Goal: Task Accomplishment & Management: Manage account settings

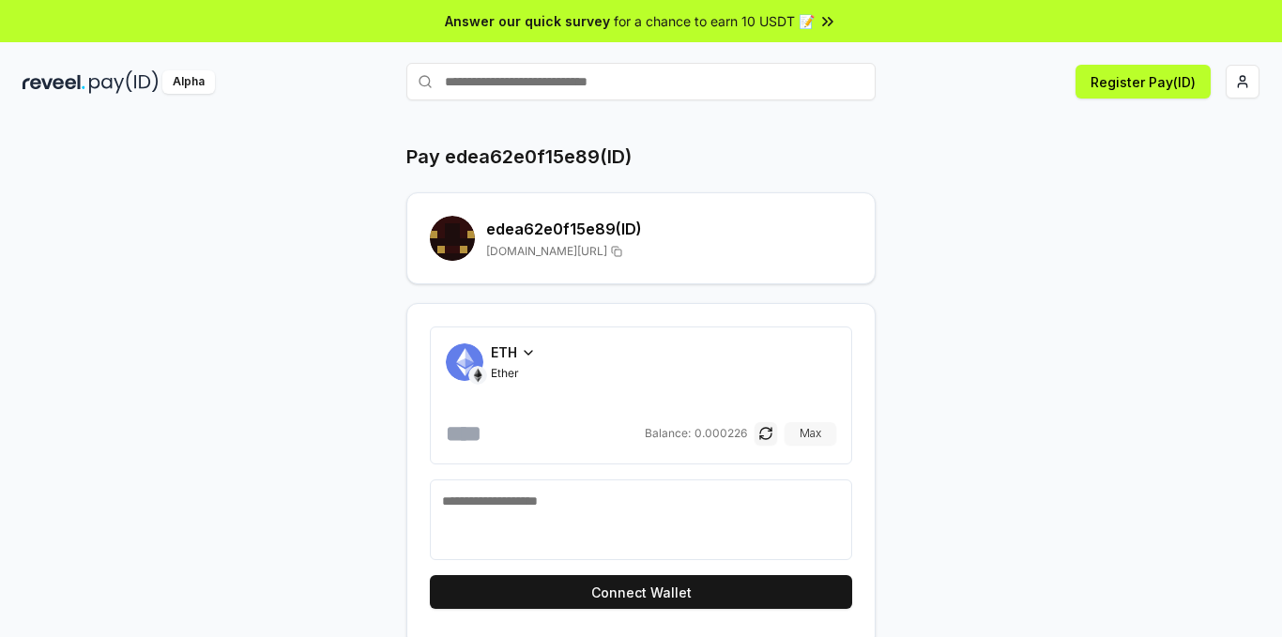
click at [807, 429] on button "Max" at bounding box center [811, 433] width 52 height 23
type input "**********"
click at [1252, 76] on html "**********" at bounding box center [641, 318] width 1282 height 637
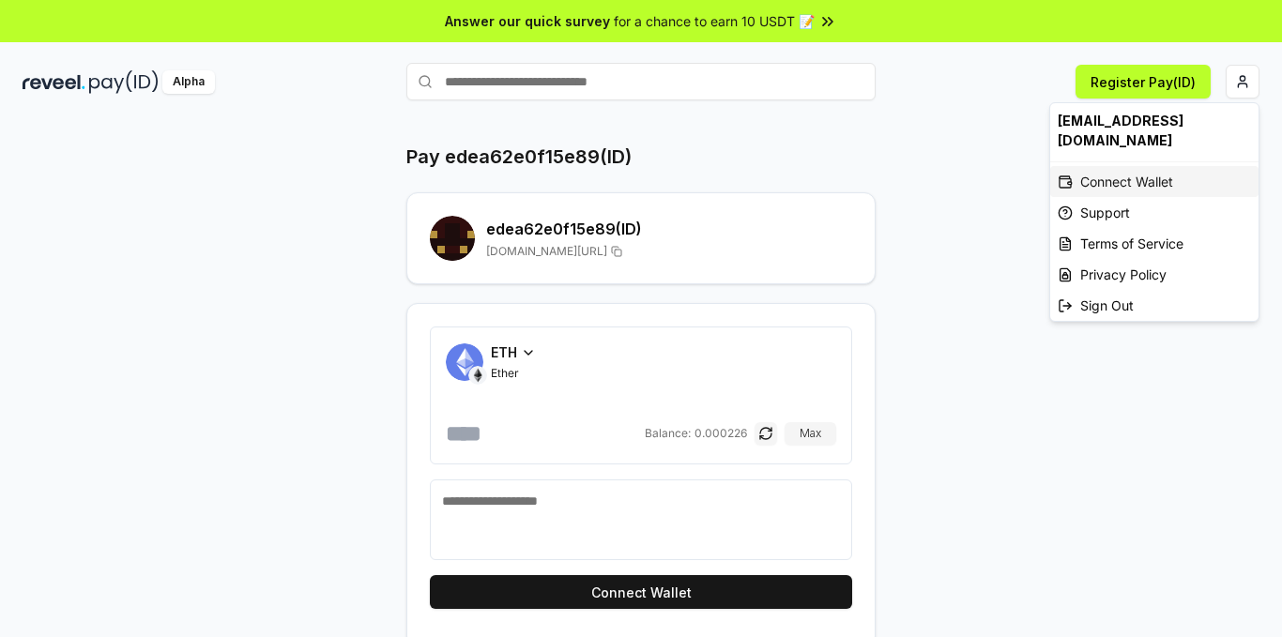
click at [1139, 166] on div "Connect Wallet" at bounding box center [1154, 181] width 208 height 31
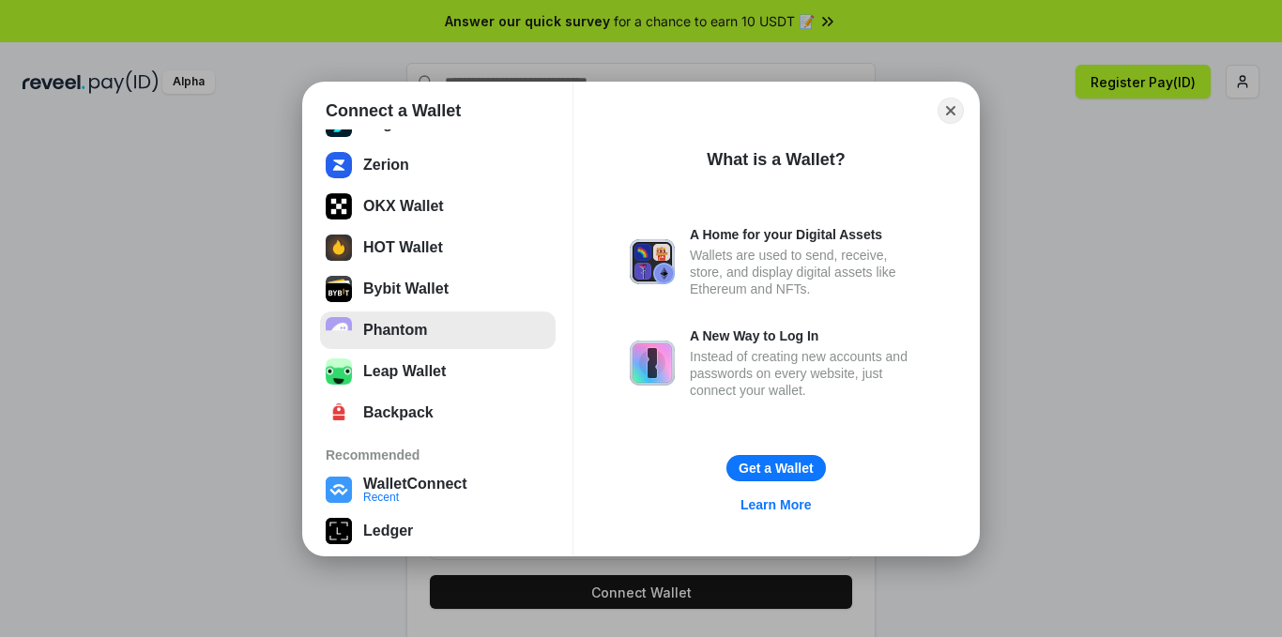
scroll to position [375, 0]
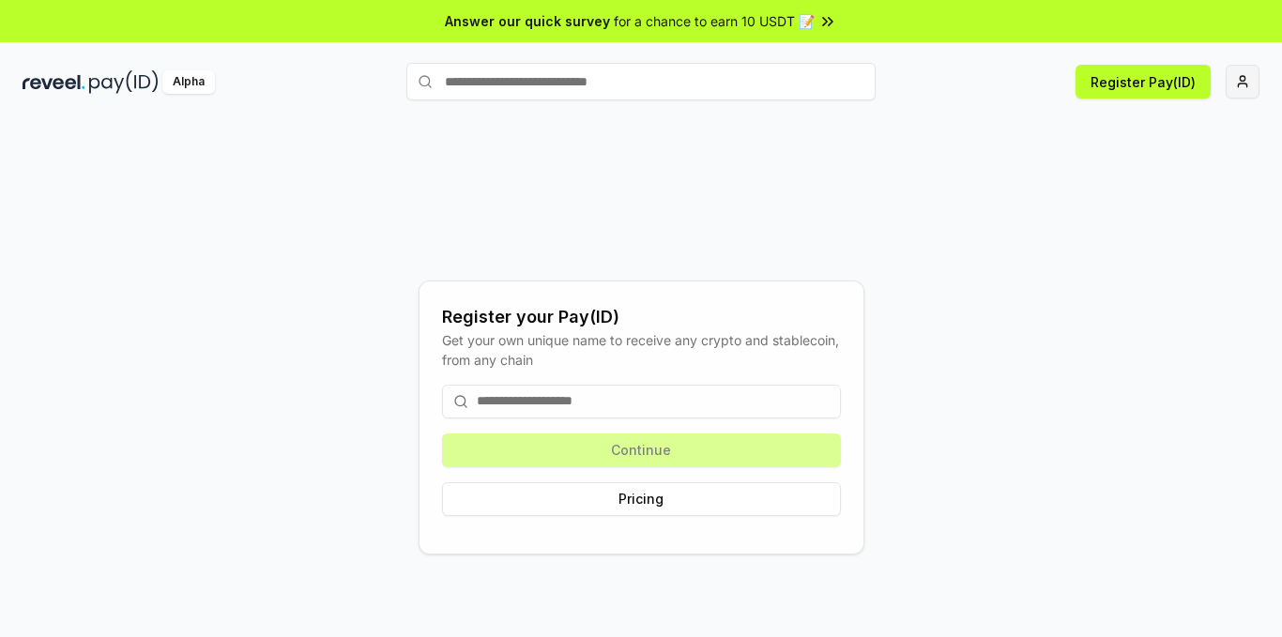
click at [1228, 84] on html "Answer our quick survey for a chance to earn 10 USDT 📝 Alpha Register Pay(ID) R…" at bounding box center [641, 318] width 1282 height 637
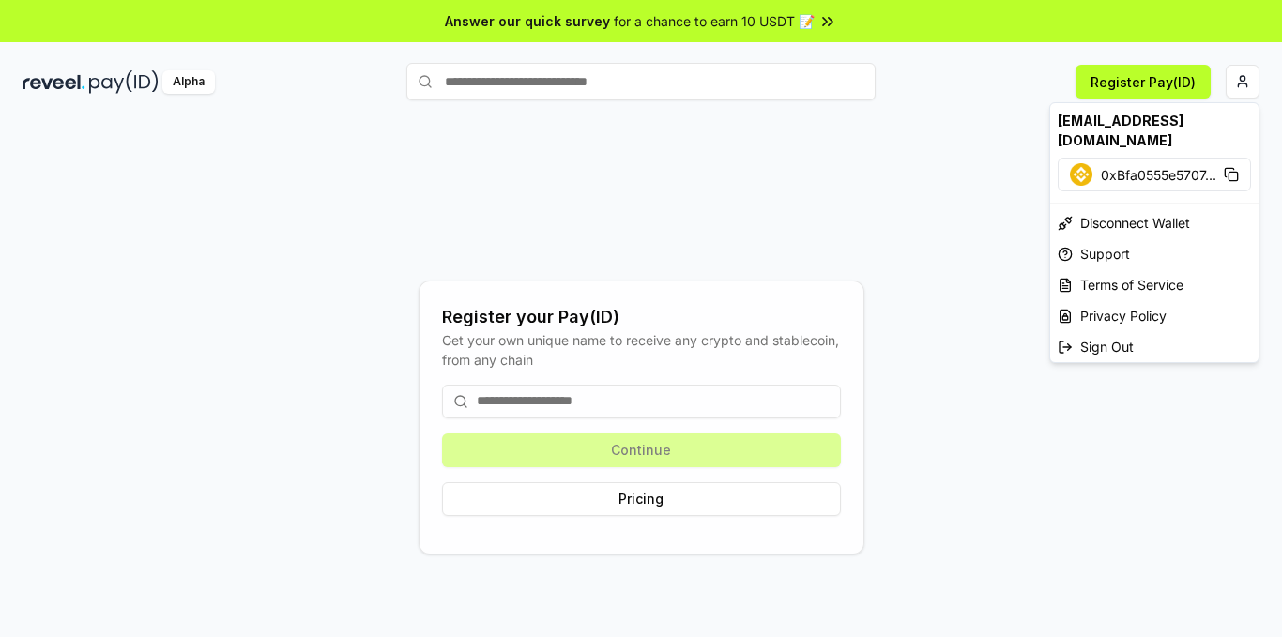
click at [1136, 165] on span "0xBfa0555e5707 ..." at bounding box center [1158, 175] width 115 height 20
click at [1117, 207] on div "Disconnect Wallet" at bounding box center [1154, 222] width 208 height 31
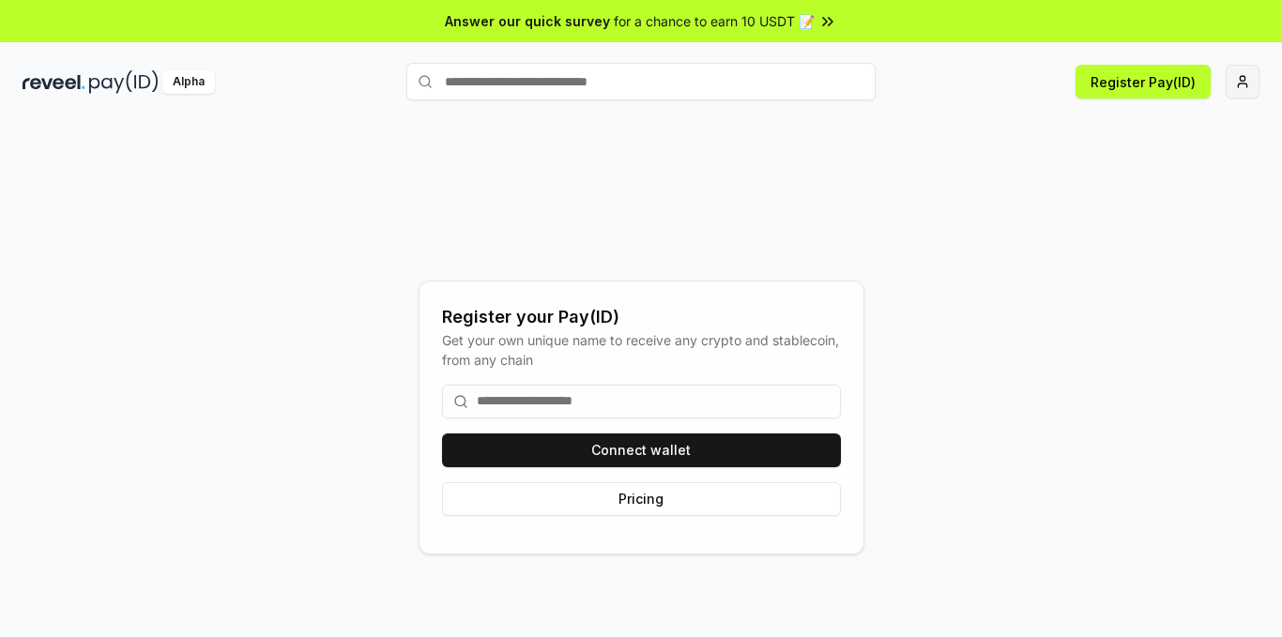
click at [1233, 94] on html "Answer our quick survey for a chance to earn 10 USDT 📝 Alpha Register Pay(ID) R…" at bounding box center [641, 318] width 1282 height 637
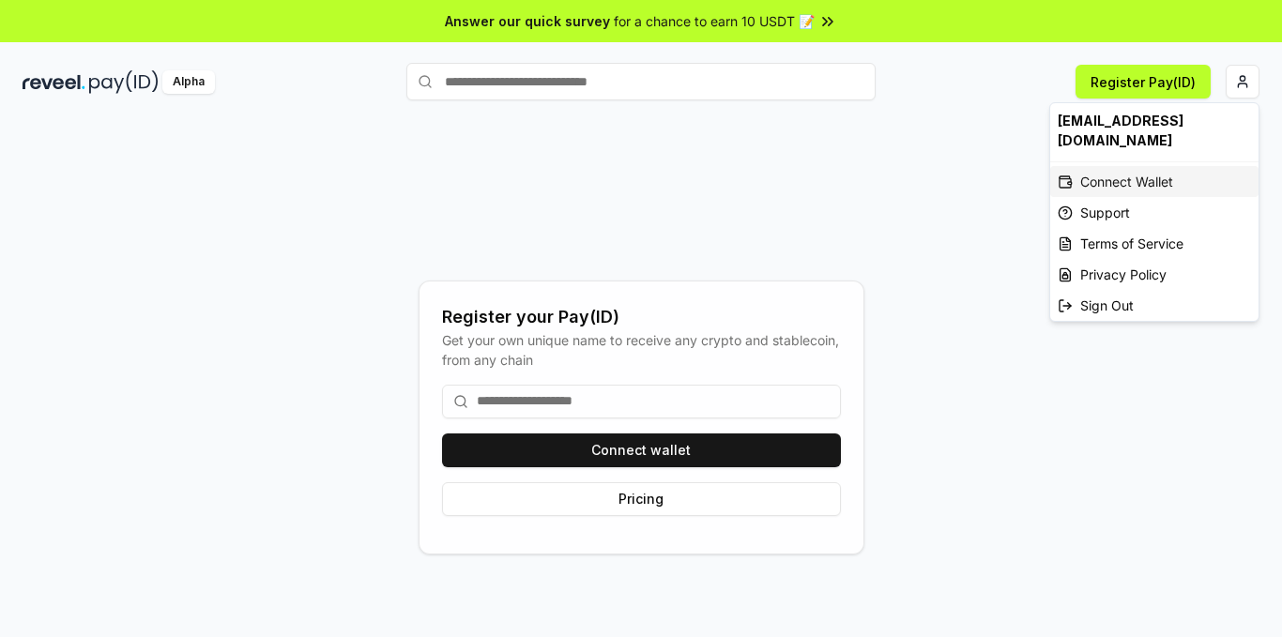
click at [1154, 167] on div "Connect Wallet" at bounding box center [1154, 181] width 208 height 31
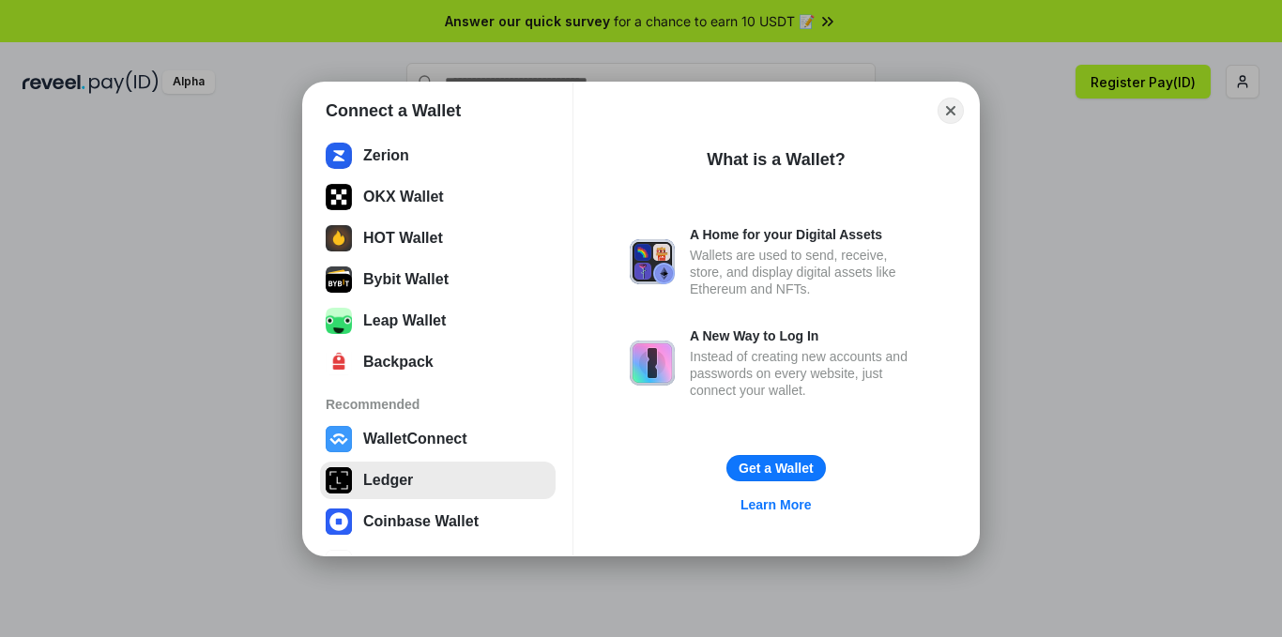
scroll to position [449, 0]
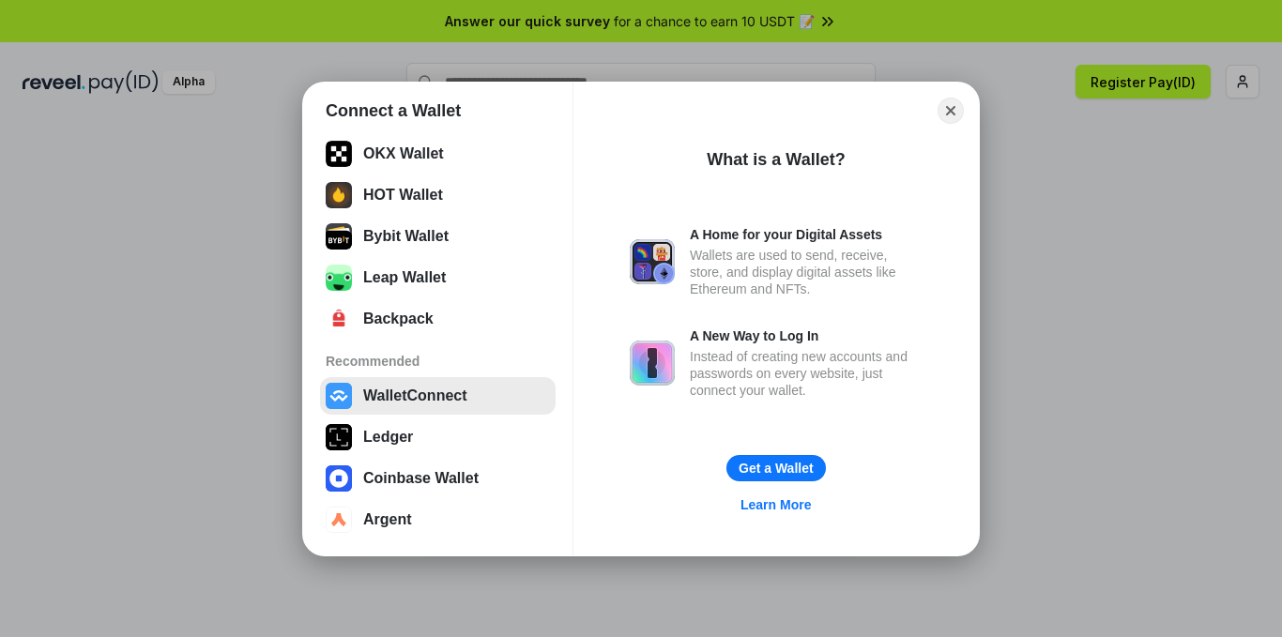
click at [403, 404] on button "WalletConnect" at bounding box center [438, 396] width 236 height 38
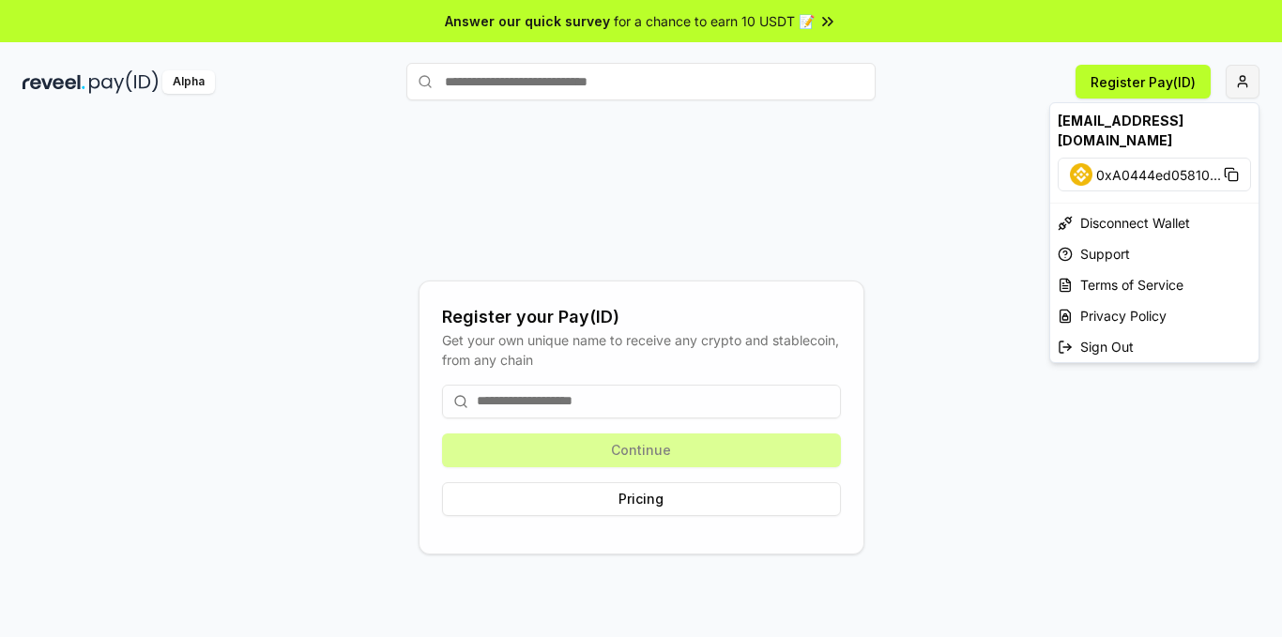
click at [1244, 93] on html "Answer our quick survey for a chance to earn 10 USDT 📝 Alpha Register Pay(ID) R…" at bounding box center [641, 318] width 1282 height 637
click at [1152, 165] on span "0xA0444ed05810 ..." at bounding box center [1158, 175] width 125 height 20
click at [678, 242] on html "Answer our quick survey for a chance to earn 10 USDT 📝 Alpha Register Pay(ID) R…" at bounding box center [641, 318] width 1282 height 637
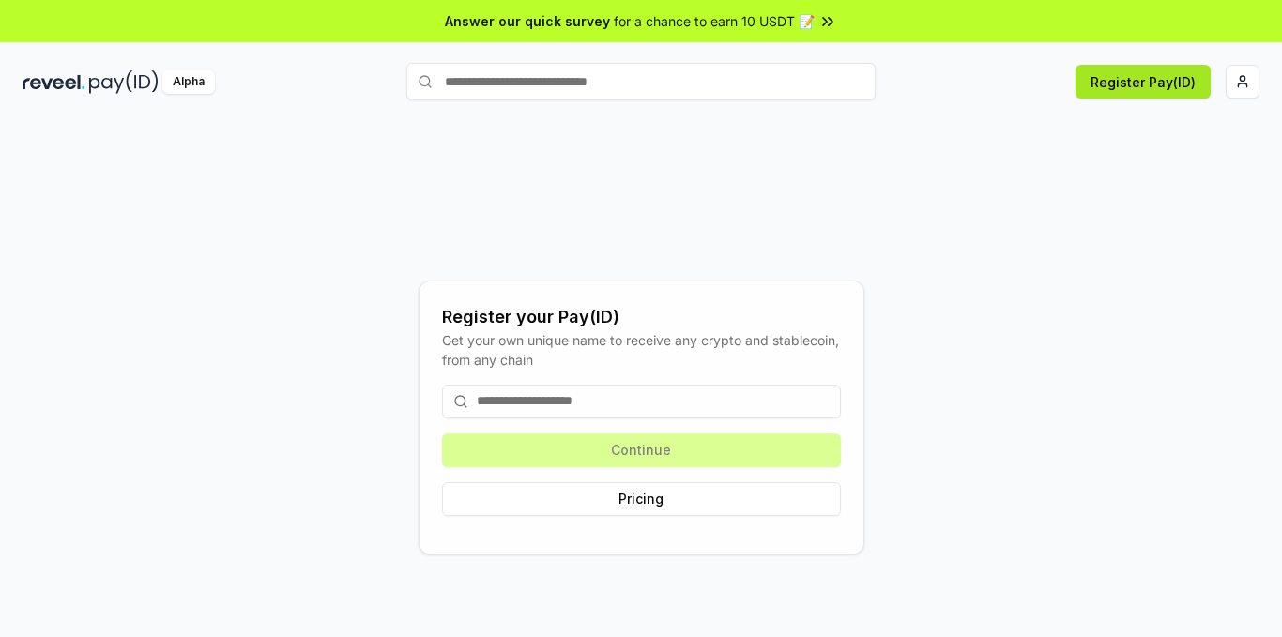
click at [1123, 96] on button "Register Pay(ID)" at bounding box center [1143, 82] width 135 height 34
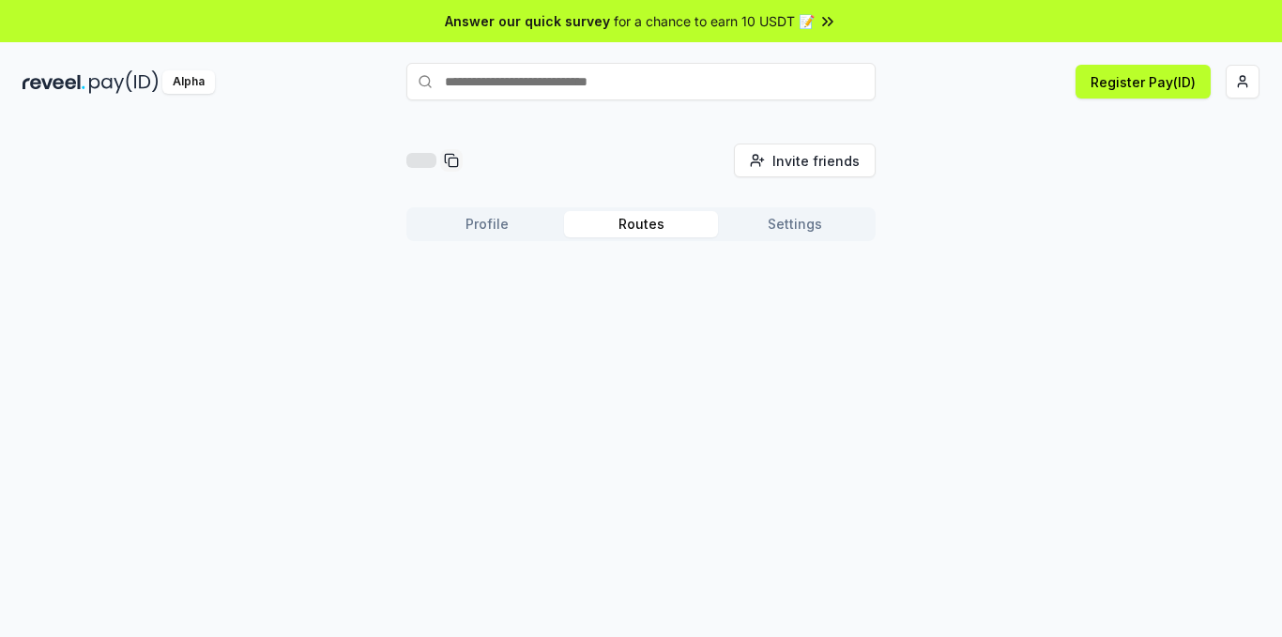
click at [633, 228] on button "Routes" at bounding box center [641, 224] width 154 height 26
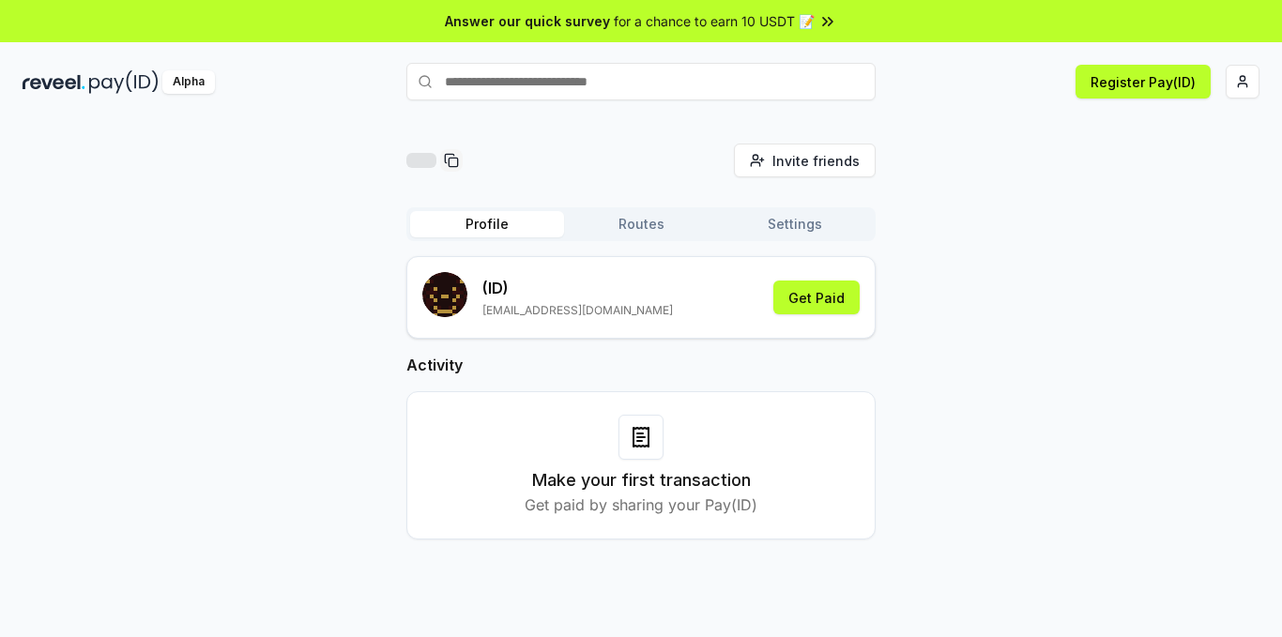
click at [504, 229] on button "Profile" at bounding box center [487, 224] width 154 height 26
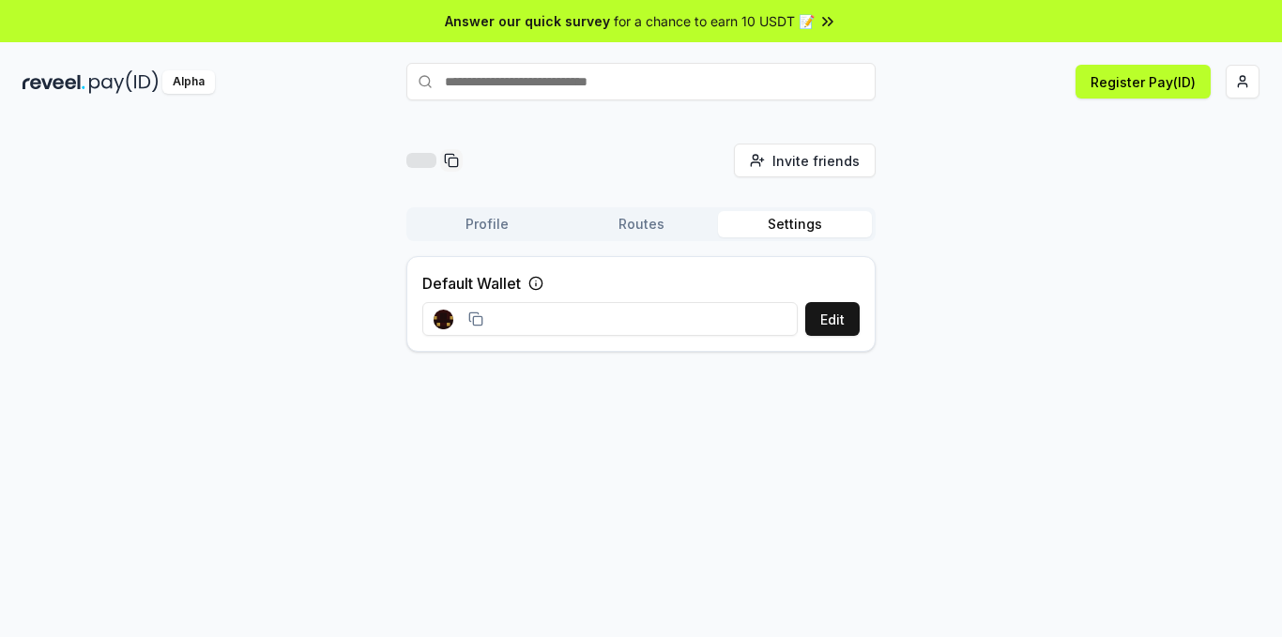
click at [805, 227] on button "Settings" at bounding box center [795, 224] width 154 height 26
click at [469, 325] on icon at bounding box center [475, 319] width 15 height 15
drag, startPoint x: 237, startPoint y: 0, endPoint x: 749, endPoint y: 465, distance: 691.0
click at [749, 465] on div "Invite friends Invite Profile Routes Settings Default Wallet Edit" at bounding box center [641, 398] width 1282 height 585
click at [1238, 84] on html "Answer our quick survey for a chance to earn 10 USDT 📝 Alpha Register Pay(ID) I…" at bounding box center [641, 318] width 1282 height 637
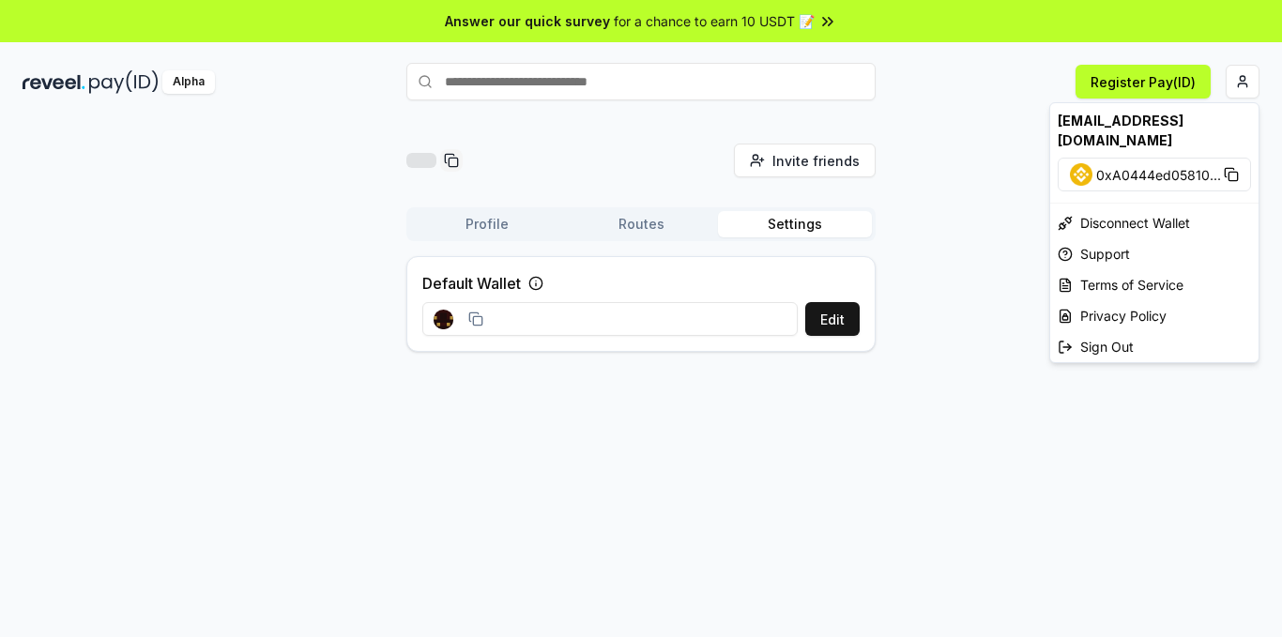
click at [1227, 167] on icon at bounding box center [1231, 174] width 15 height 15
click at [307, 253] on html "Answer our quick survey for a chance to earn 10 USDT 📝 Alpha Register Pay(ID) I…" at bounding box center [641, 318] width 1282 height 637
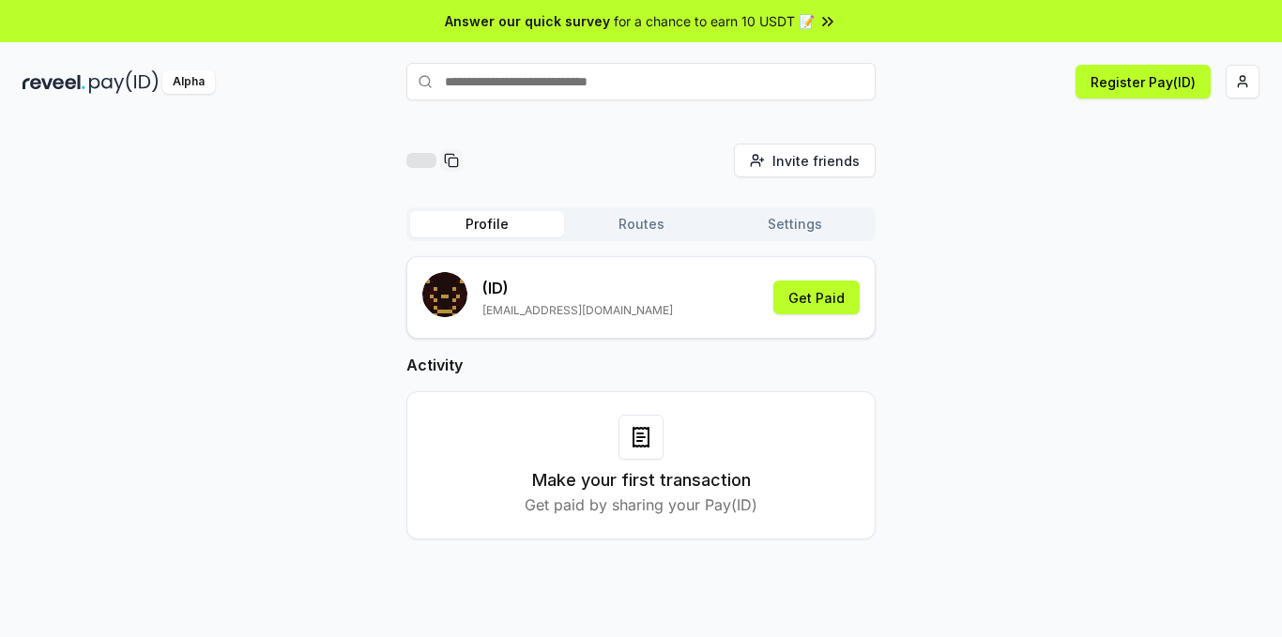
click at [475, 222] on button "Profile" at bounding box center [487, 224] width 154 height 26
